Goal: Transaction & Acquisition: Purchase product/service

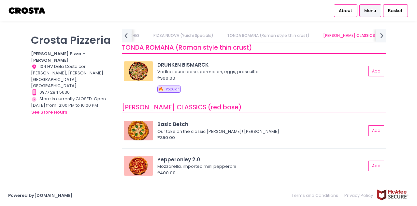
scroll to position [228, 0]
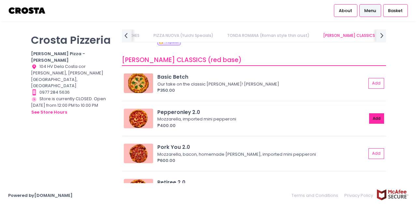
click at [371, 115] on button "Add" at bounding box center [376, 118] width 15 height 11
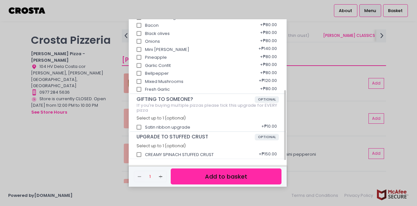
scroll to position [142, 0]
click at [225, 180] on button "Add to basket" at bounding box center [226, 176] width 111 height 16
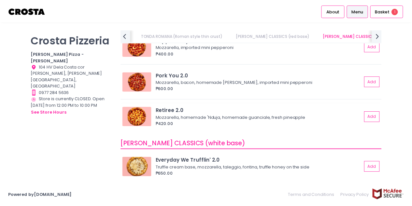
scroll to position [358, 0]
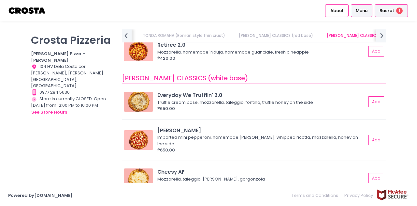
click at [395, 11] on div "Basket 1" at bounding box center [391, 10] width 33 height 13
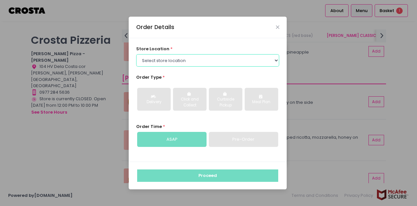
click at [184, 62] on select "Select store location [PERSON_NAME] Pizza - [PERSON_NAME] Pizza - [GEOGRAPHIC_D…" at bounding box center [207, 60] width 143 height 12
select select "5fabb2e53664a8677beaeb89"
click at [136, 54] on select "Select store location [PERSON_NAME] Pizza - [PERSON_NAME] Pizza - [GEOGRAPHIC_D…" at bounding box center [207, 60] width 143 height 12
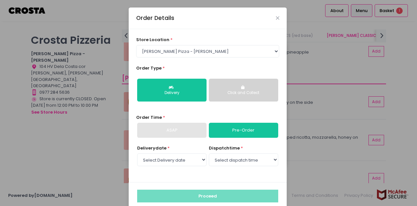
click at [238, 96] on button "Click and Collect" at bounding box center [243, 89] width 69 height 23
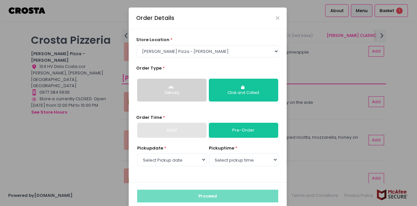
click at [172, 95] on div "Delivery" at bounding box center [172, 93] width 60 height 6
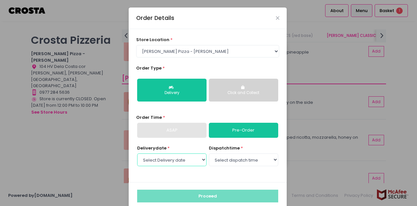
click at [171, 160] on select "Select Delivery date [DATE] [DATE] [DATE]" at bounding box center [171, 159] width 69 height 12
select select "[DATE]"
click at [137, 153] on select "Select Delivery date [DATE] [DATE] [DATE]" at bounding box center [171, 159] width 69 height 12
click at [248, 158] on select "Select dispatch time 12:00 PM - 12:30 PM 12:30 PM - 01:00 PM 01:00 PM - 01:30 P…" at bounding box center [243, 159] width 69 height 12
select select "12:00"
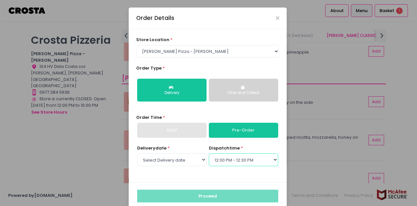
click at [209, 153] on select "Select dispatch time 12:00 PM - 12:30 PM 12:30 PM - 01:00 PM 01:00 PM - 01:30 P…" at bounding box center [243, 159] width 69 height 12
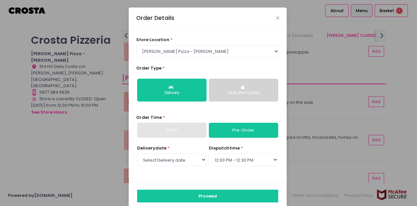
click at [181, 130] on div "ASAP" at bounding box center [171, 129] width 69 height 15
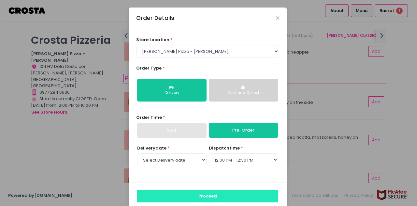
click at [213, 194] on button "Proceed" at bounding box center [207, 195] width 141 height 12
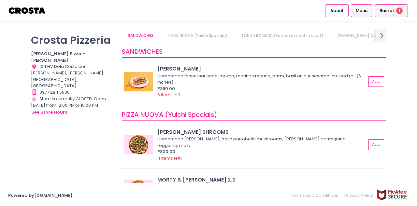
click at [396, 15] on div "Basket 1" at bounding box center [391, 10] width 33 height 13
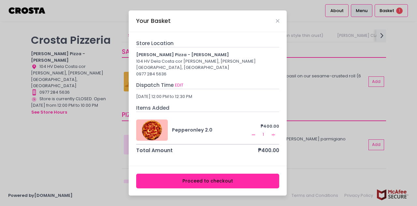
click at [225, 173] on button "Proceed to checkout" at bounding box center [207, 180] width 143 height 15
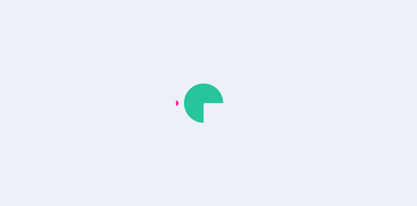
drag, startPoint x: 186, startPoint y: 112, endPoint x: 180, endPoint y: 116, distance: 7.6
click at [180, 116] on div at bounding box center [208, 102] width 65 height 65
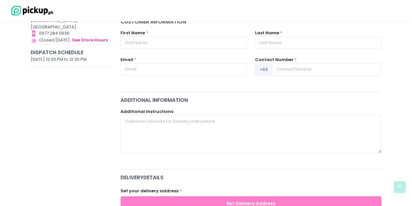
scroll to position [33, 0]
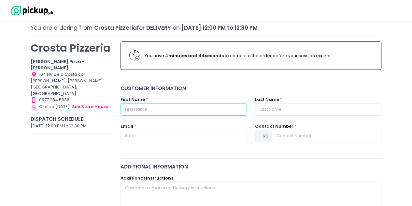
click at [187, 103] on input "text" at bounding box center [184, 109] width 126 height 12
type input "Rhiza Sophia"
click at [296, 114] on input "text" at bounding box center [318, 109] width 126 height 12
type input "Teddy"
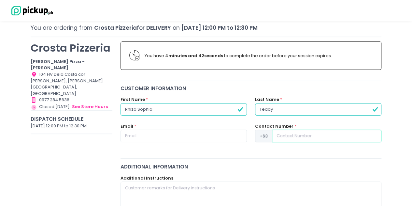
click at [306, 137] on input at bounding box center [326, 135] width 109 height 12
type input "9209650709"
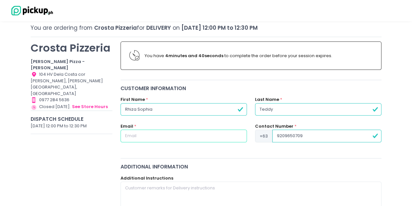
click at [158, 136] on input "text" at bounding box center [184, 135] width 126 height 12
type input "[EMAIL_ADDRESS][DOMAIN_NAME]"
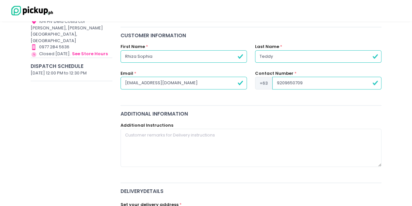
scroll to position [130, 0]
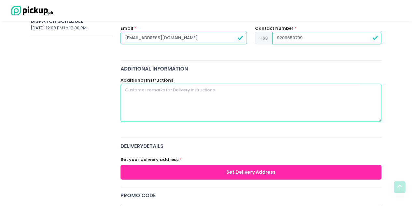
click at [162, 106] on textarea at bounding box center [251, 102] width 261 height 38
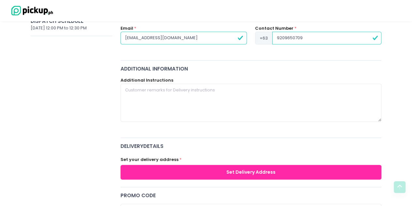
click at [195, 165] on button "Set Delivery Address" at bounding box center [251, 171] width 261 height 15
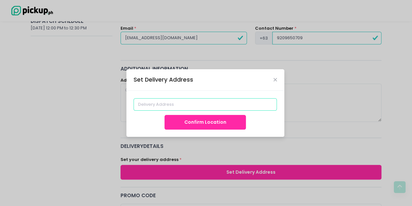
click at [182, 110] on input at bounding box center [205, 104] width 143 height 12
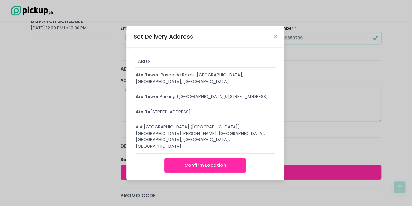
click at [182, 80] on div "Aia to wer, [GEOGRAPHIC_DATA], [GEOGRAPHIC_DATA], [GEOGRAPHIC_DATA], [GEOGRAPHI…" at bounding box center [205, 78] width 139 height 13
type input "[GEOGRAPHIC_DATA], [GEOGRAPHIC_DATA], [GEOGRAPHIC_DATA], [GEOGRAPHIC_DATA], [GE…"
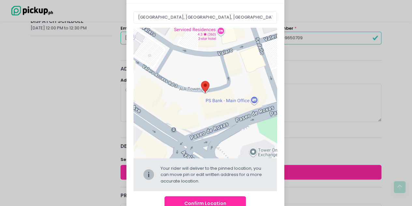
scroll to position [33, 0]
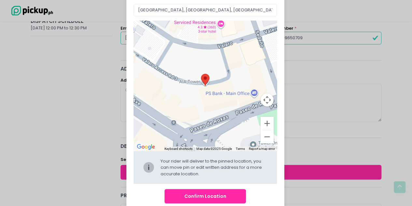
click at [201, 194] on button "Confirm Location" at bounding box center [204, 196] width 81 height 15
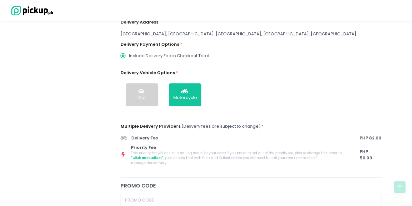
scroll to position [195, 0]
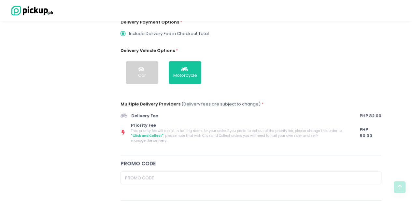
click at [142, 75] on div "Car" at bounding box center [142, 75] width 8 height 7
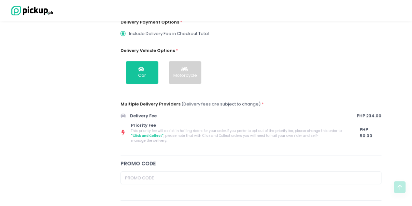
click at [206, 134] on span "This priority fee will assist in hailing riders for your order. If you prefer t…" at bounding box center [240, 135] width 218 height 15
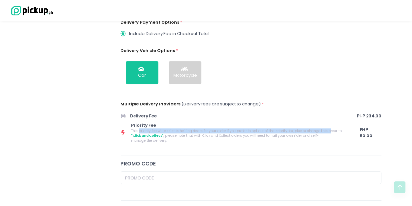
drag, startPoint x: 139, startPoint y: 131, endPoint x: 320, endPoint y: 129, distance: 181.4
click at [320, 129] on span "This priority fee will assist in hailing riders for your order. If you prefer t…" at bounding box center [240, 135] width 218 height 15
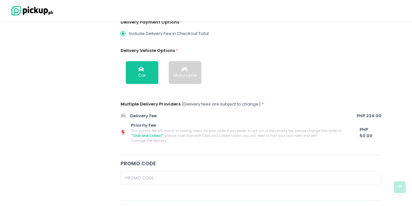
click at [303, 138] on div "delivery Details EDIT Customer Information Rhiza Sophia Teddy [EMAIL_ADDRESS][D…" at bounding box center [250, 36] width 269 height 229
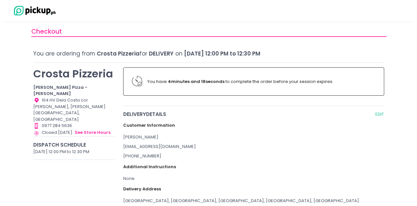
scroll to position [0, 0]
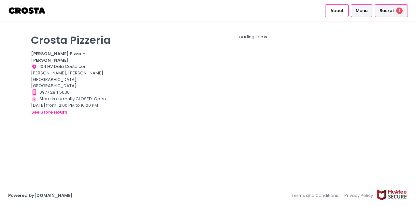
click at [397, 16] on div "Basket 1" at bounding box center [391, 10] width 33 height 13
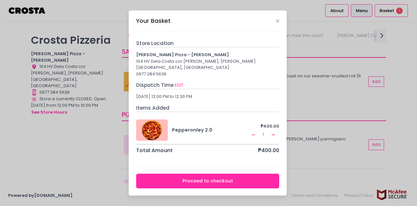
click at [278, 20] on div "Your Basket" at bounding box center [208, 20] width 158 height 21
click at [277, 23] on icon "Close" at bounding box center [277, 21] width 3 height 5
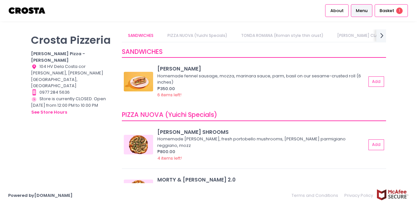
click at [358, 39] on link "[PERSON_NAME] CLASSICS (red base)" at bounding box center [374, 35] width 87 height 12
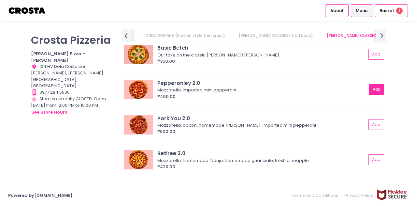
click at [373, 88] on button "Add" at bounding box center [376, 89] width 15 height 11
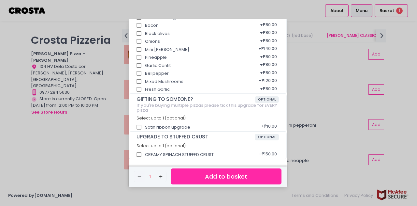
click at [317, 115] on div "Pepperonley 2.0 ₱400.00 Mozzarella, imported mini pepperoni Extra Toppings (non…" at bounding box center [208, 103] width 417 height 206
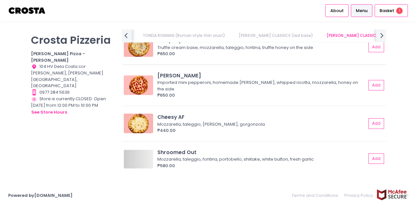
scroll to position [0, 144]
